Goal: Answer question/provide support

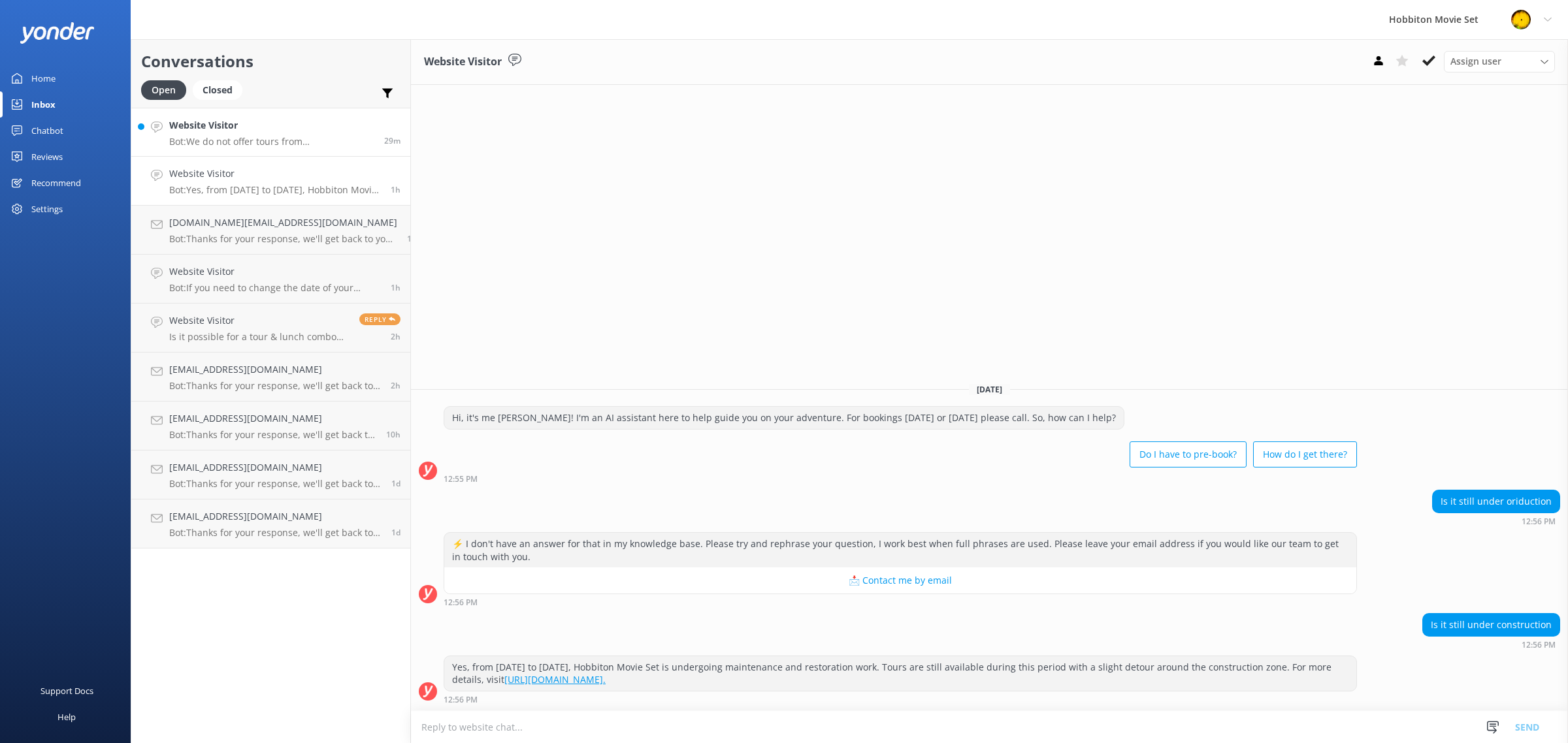
click at [259, 138] on p "Bot: We do not offer tours from [GEOGRAPHIC_DATA]. However, we have partners wh…" at bounding box center [271, 141] width 206 height 11
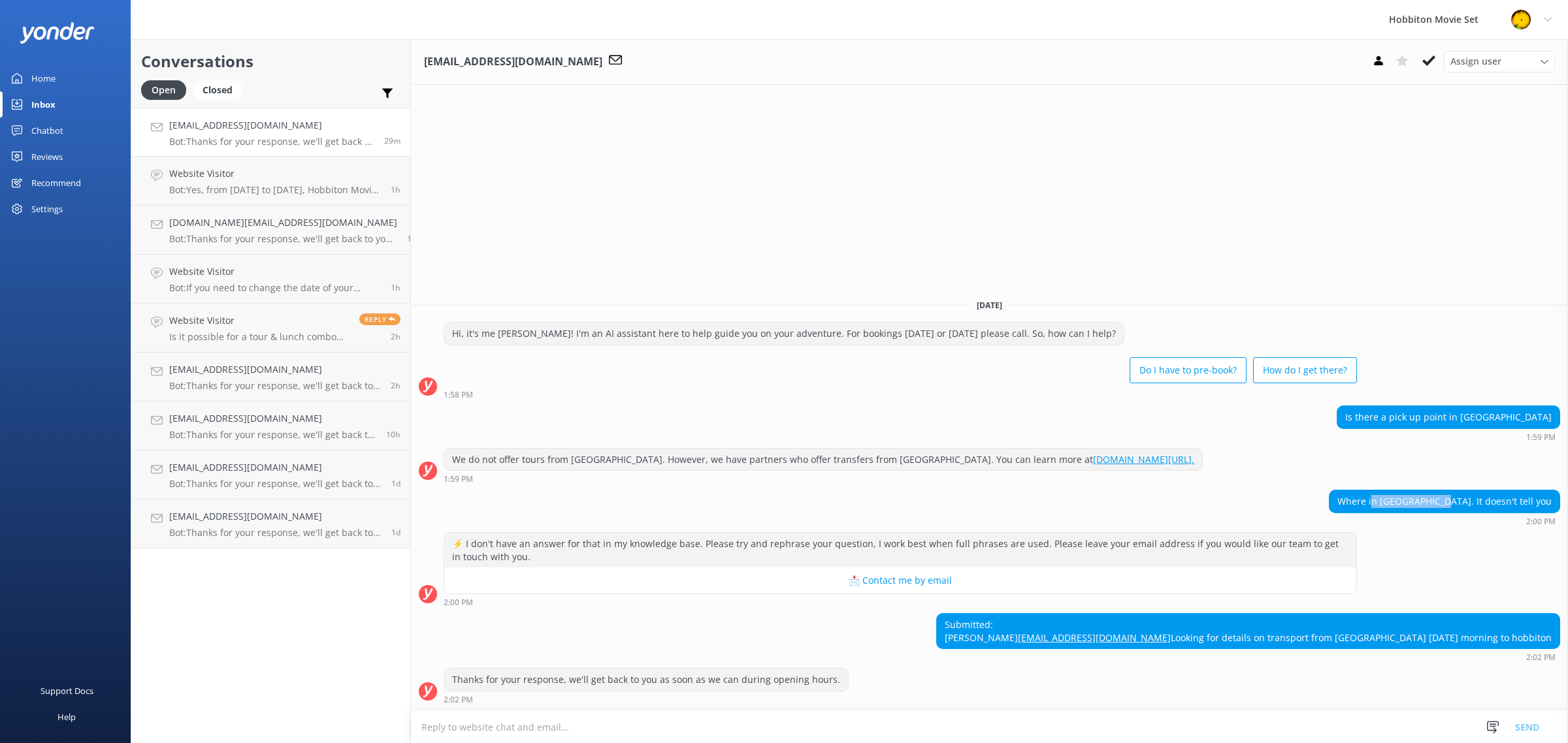
drag, startPoint x: 1485, startPoint y: 475, endPoint x: 1429, endPoint y: 475, distance: 56.0
click at [1429, 490] on div "Where in [GEOGRAPHIC_DATA]. It doesn't tell you" at bounding box center [1445, 501] width 230 height 22
click at [1487, 490] on div "Where in [GEOGRAPHIC_DATA]. It doesn't tell you" at bounding box center [1445, 501] width 230 height 22
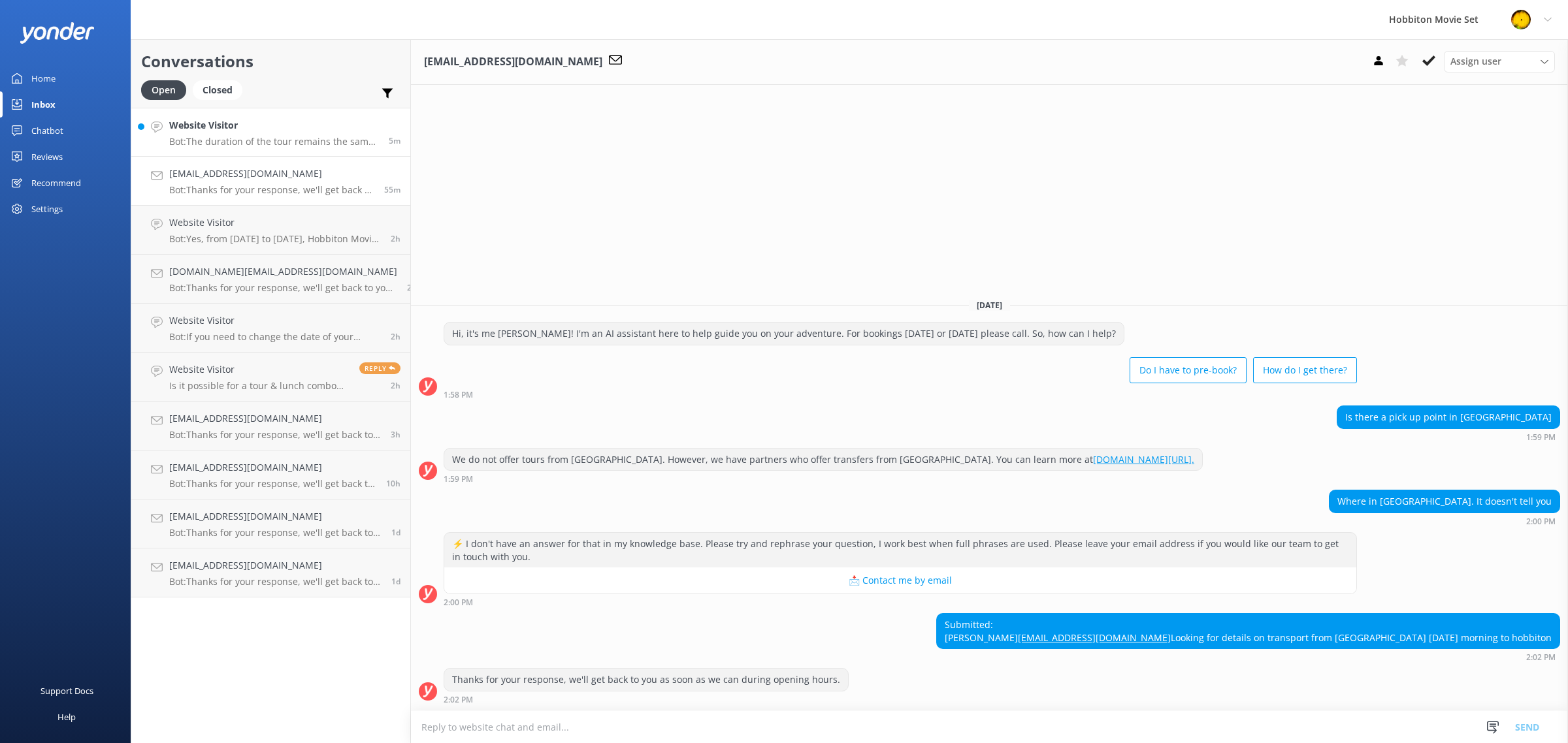
click at [257, 142] on p "Bot: The duration of the tour remains the same regardless of the time. A tour o…" at bounding box center [274, 141] width 210 height 11
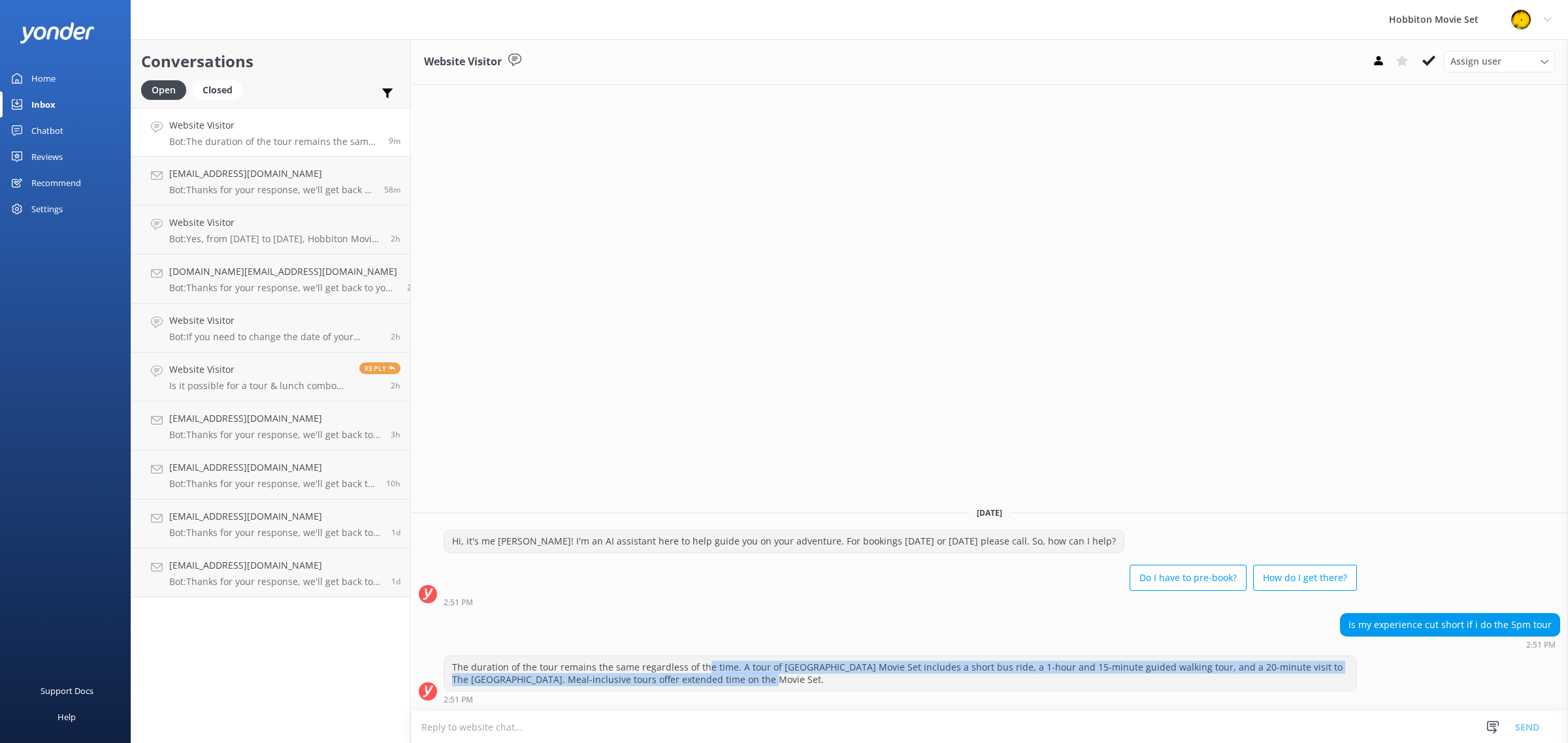
drag, startPoint x: 685, startPoint y: 663, endPoint x: 1105, endPoint y: 678, distance: 420.3
click at [1105, 678] on div "The duration of the tour remains the same regardless of the time. A tour of [GE…" at bounding box center [900, 673] width 912 height 35
